Goal: Obtain resource: Download file/media

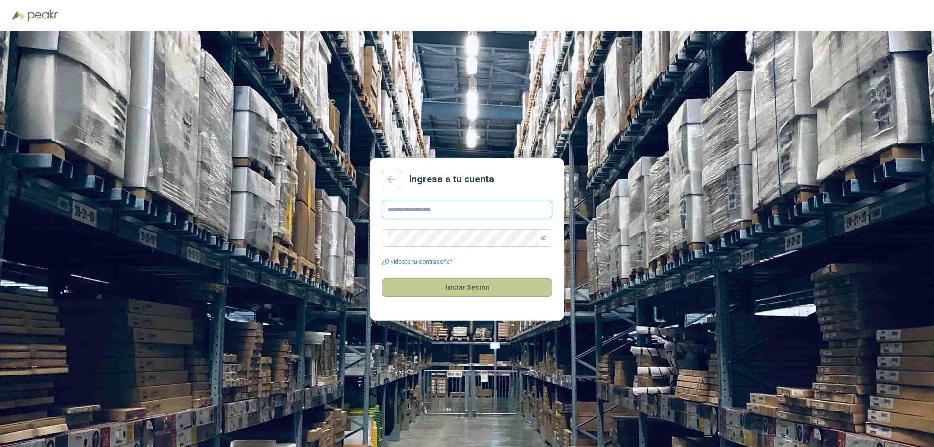
type input "**********"
click at [470, 285] on button "Iniciar Sesión" at bounding box center [467, 287] width 170 height 18
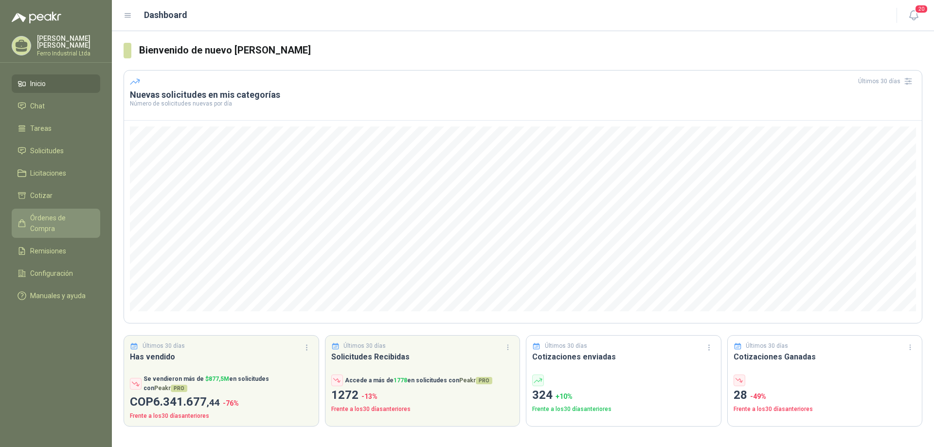
click at [71, 216] on span "Órdenes de Compra" at bounding box center [60, 223] width 61 height 21
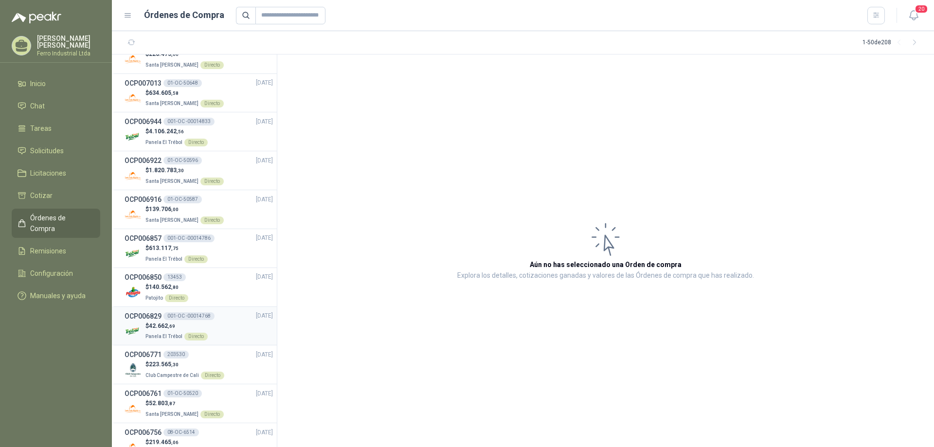
scroll to position [535, 0]
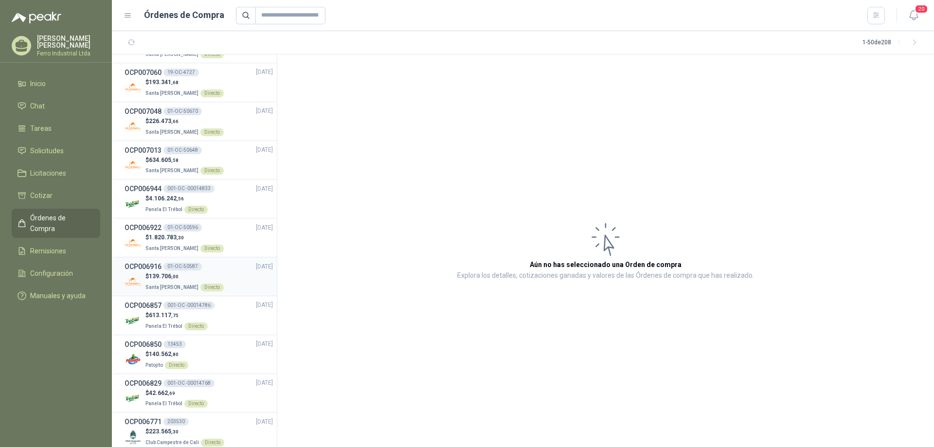
click at [175, 281] on p "Santa [PERSON_NAME] Directo" at bounding box center [184, 286] width 78 height 11
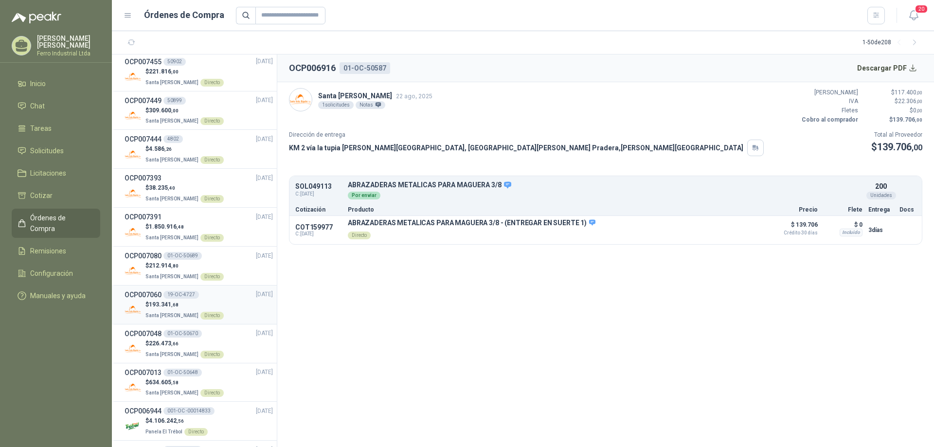
scroll to position [292, 0]
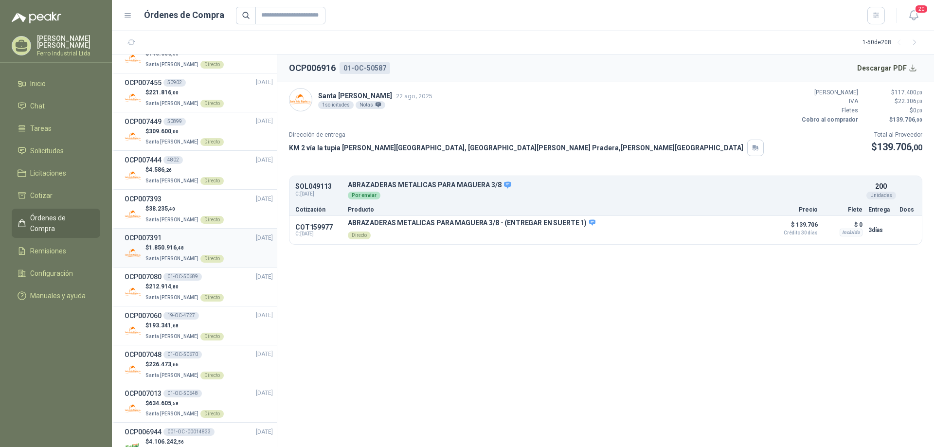
click at [192, 238] on div "OCP007391 [DATE]" at bounding box center [198, 237] width 148 height 11
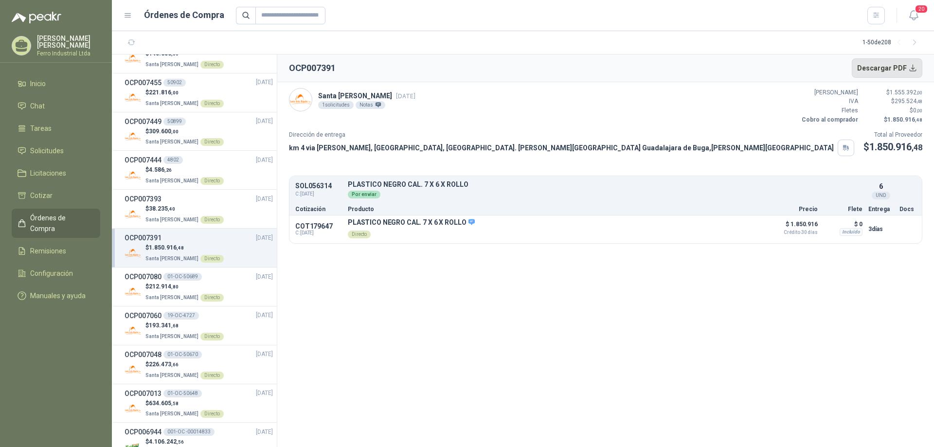
click at [906, 65] on button "Descargar PDF" at bounding box center [886, 67] width 71 height 19
click at [163, 205] on p "$ 38.235 ,40" at bounding box center [184, 208] width 78 height 9
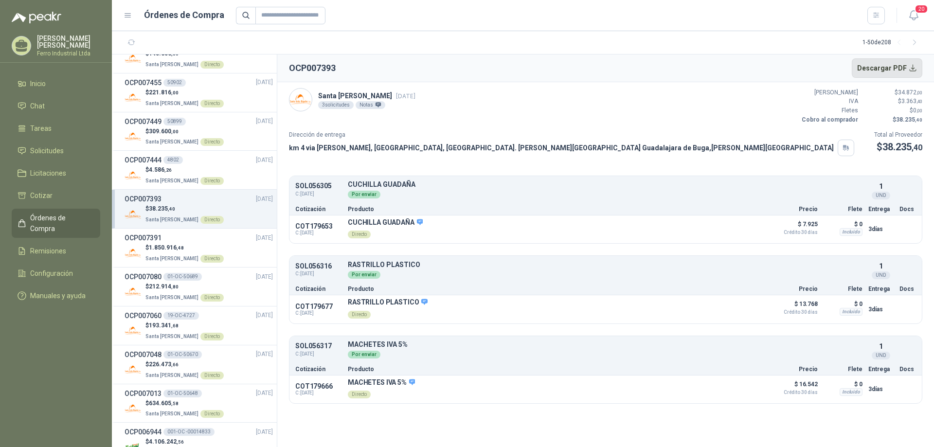
click at [910, 67] on button "Descargar PDF" at bounding box center [886, 67] width 71 height 19
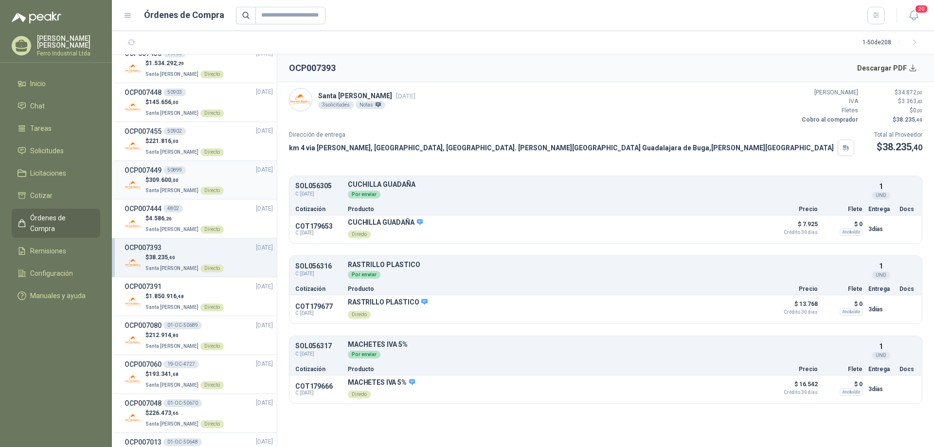
scroll to position [195, 0]
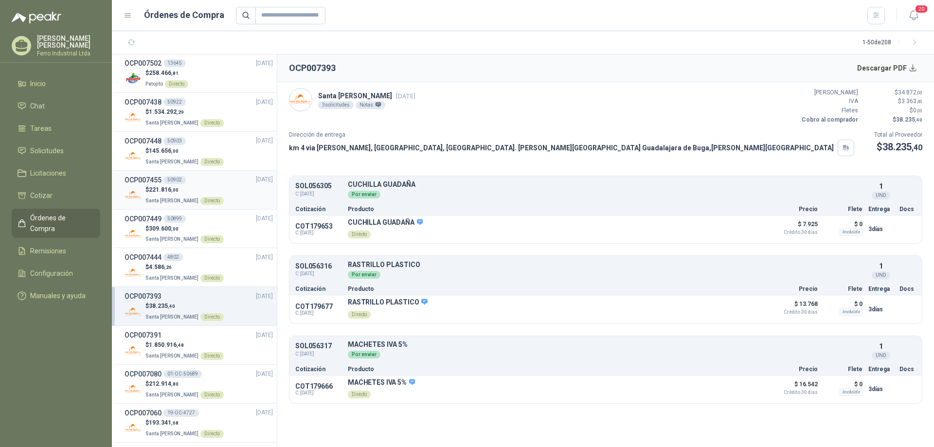
click at [178, 183] on div "50902" at bounding box center [174, 180] width 22 height 8
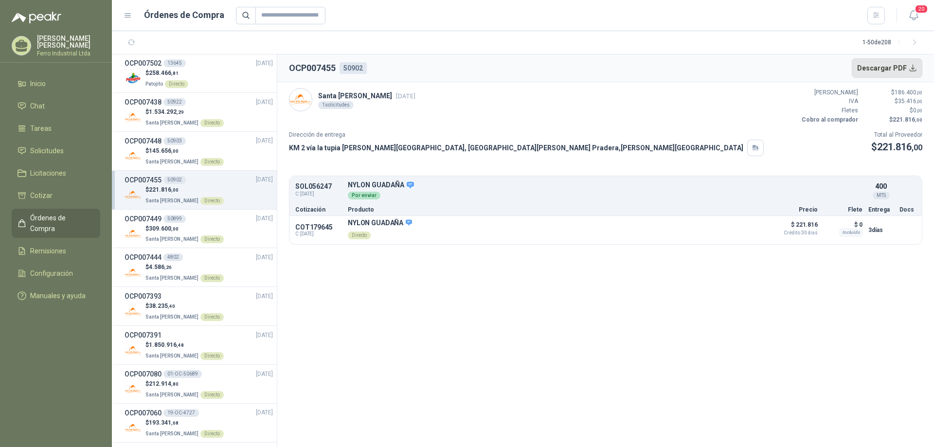
click at [905, 69] on button "Descargar PDF" at bounding box center [886, 67] width 71 height 19
click at [196, 262] on div "OCP007444 4802 [DATE]" at bounding box center [198, 257] width 148 height 11
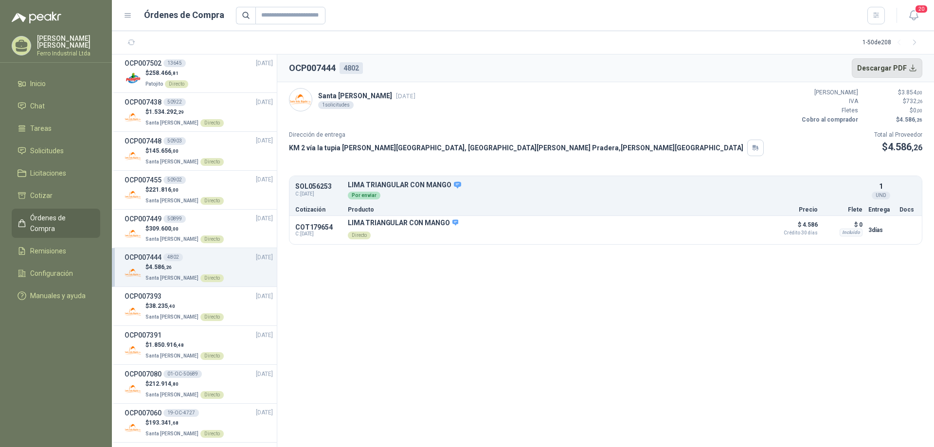
click at [888, 65] on button "Descargar PDF" at bounding box center [886, 67] width 71 height 19
